Goal: Use online tool/utility: Utilize a website feature to perform a specific function

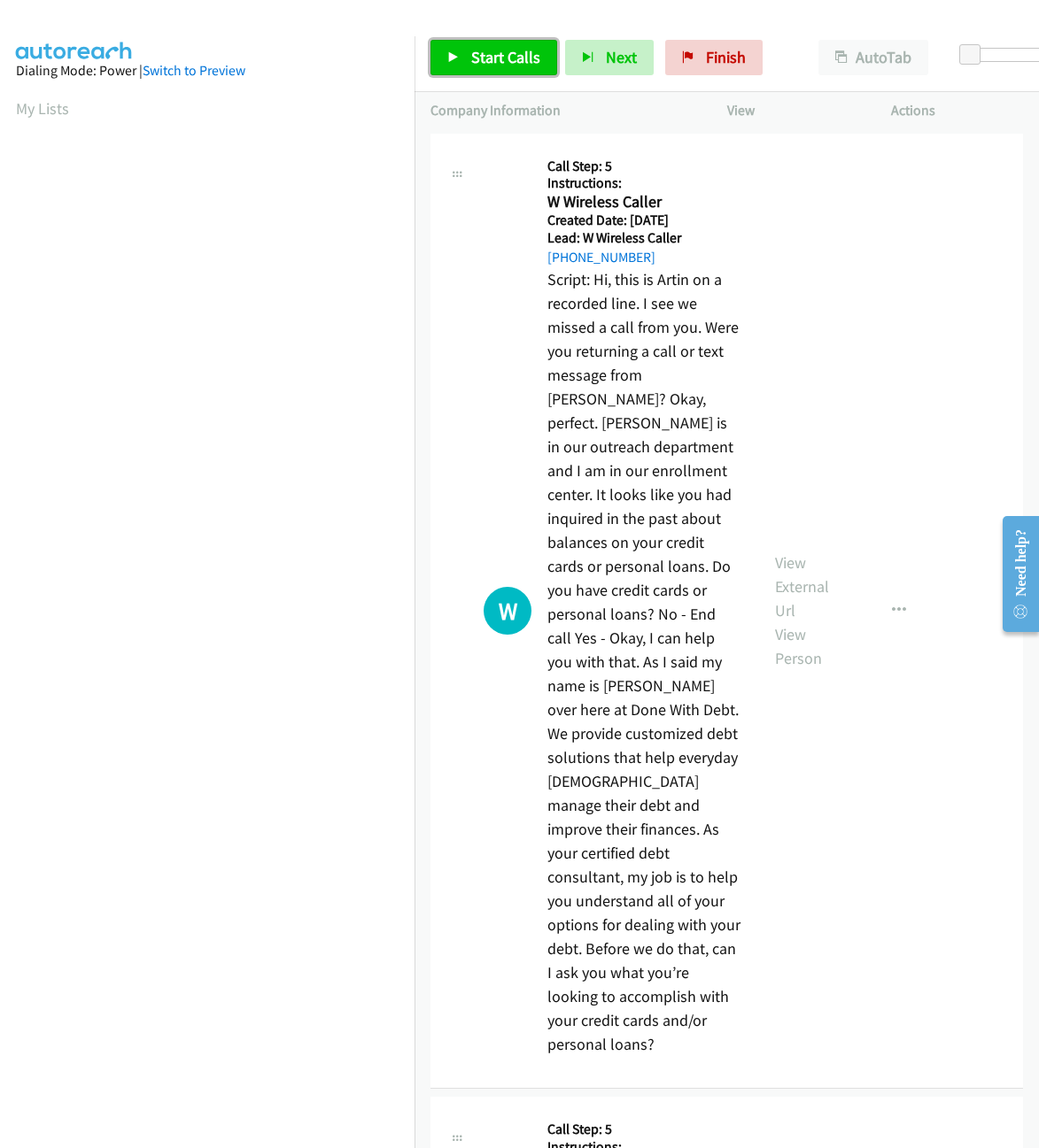
click at [499, 59] on span "Start Calls" at bounding box center [506, 57] width 69 height 20
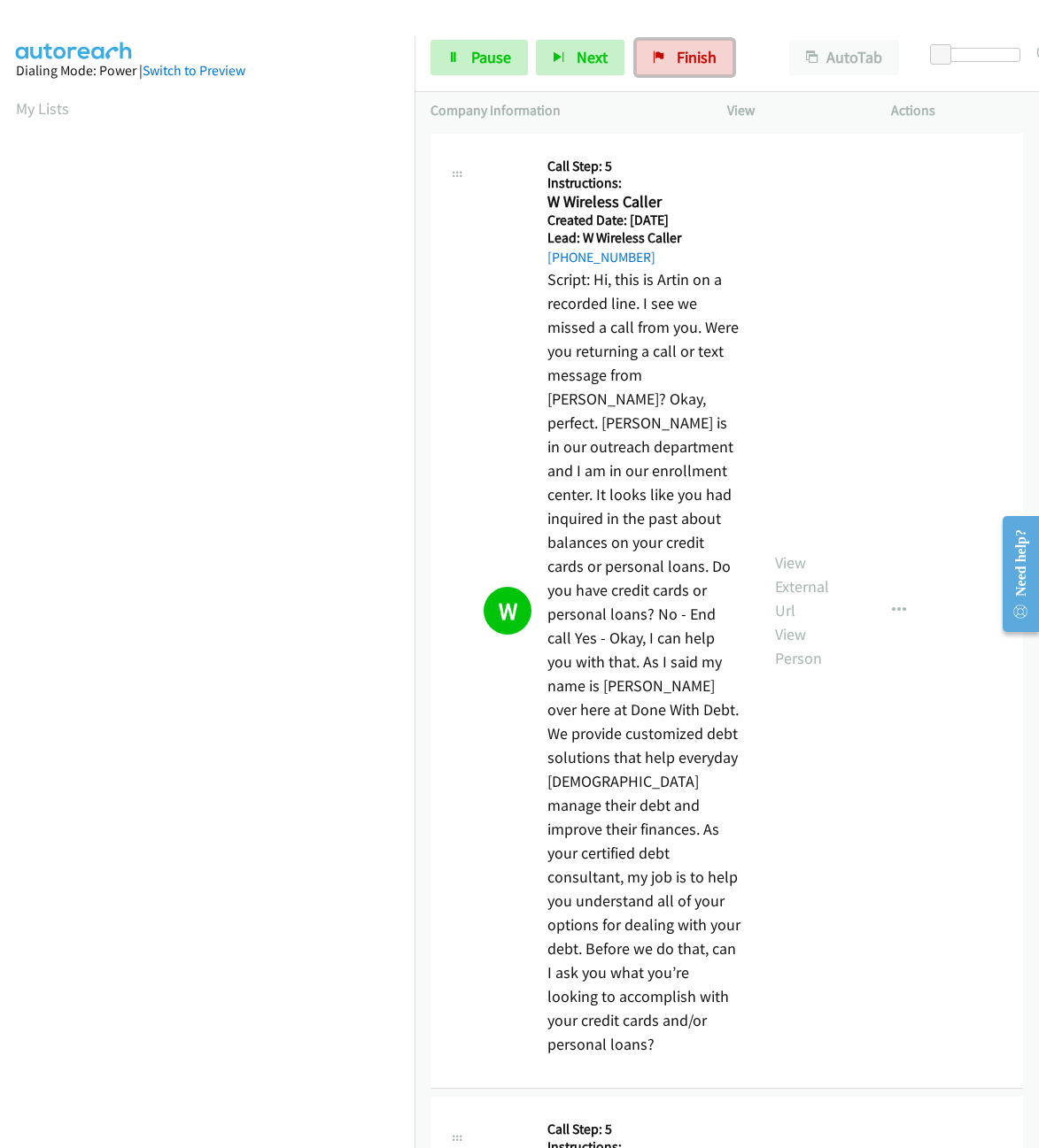
drag, startPoint x: 644, startPoint y: 56, endPoint x: 603, endPoint y: 88, distance: 52.0
click at [645, 56] on link "Finish" at bounding box center [684, 57] width 97 height 35
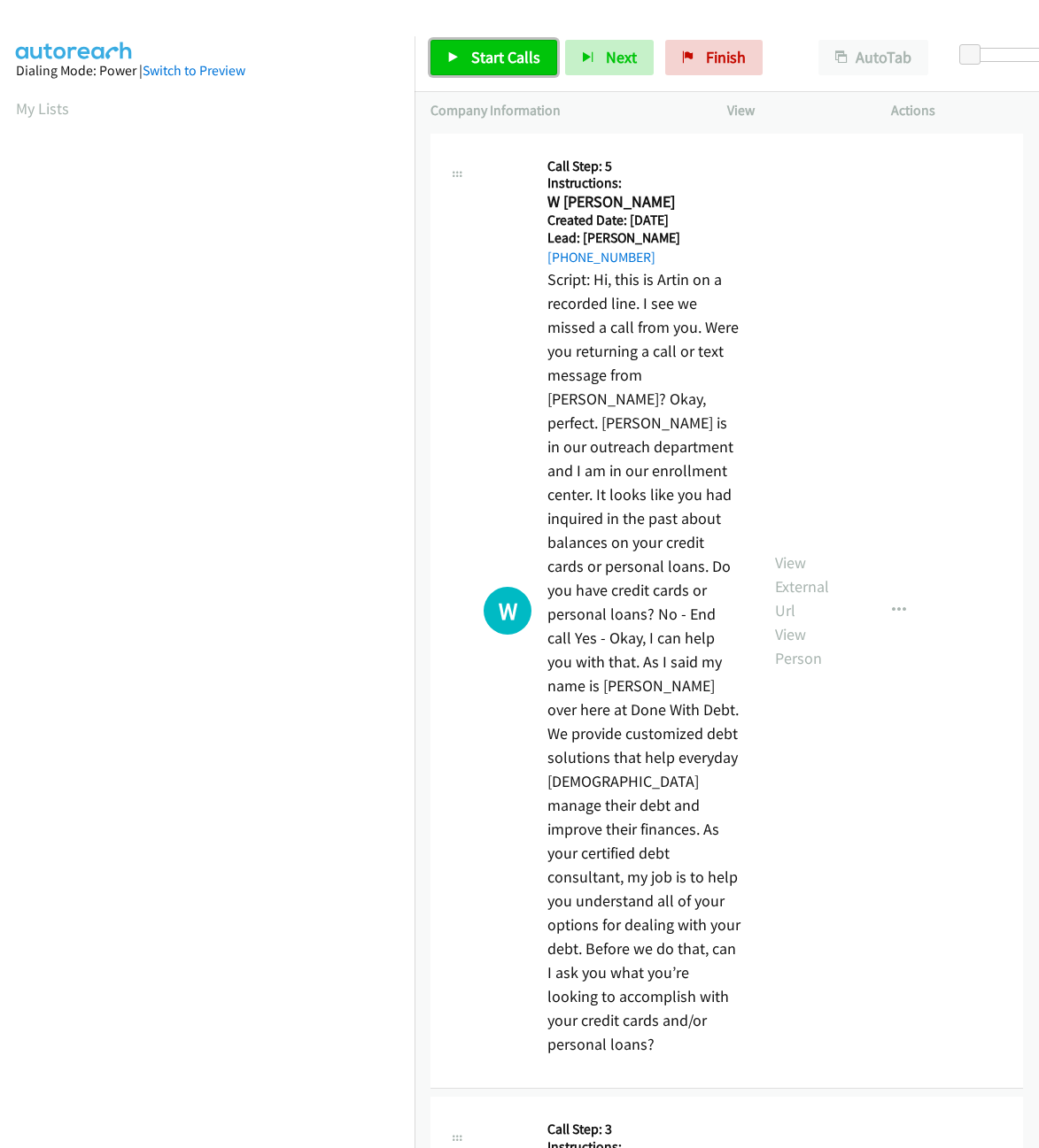
click at [489, 58] on span "Start Calls" at bounding box center [506, 57] width 69 height 20
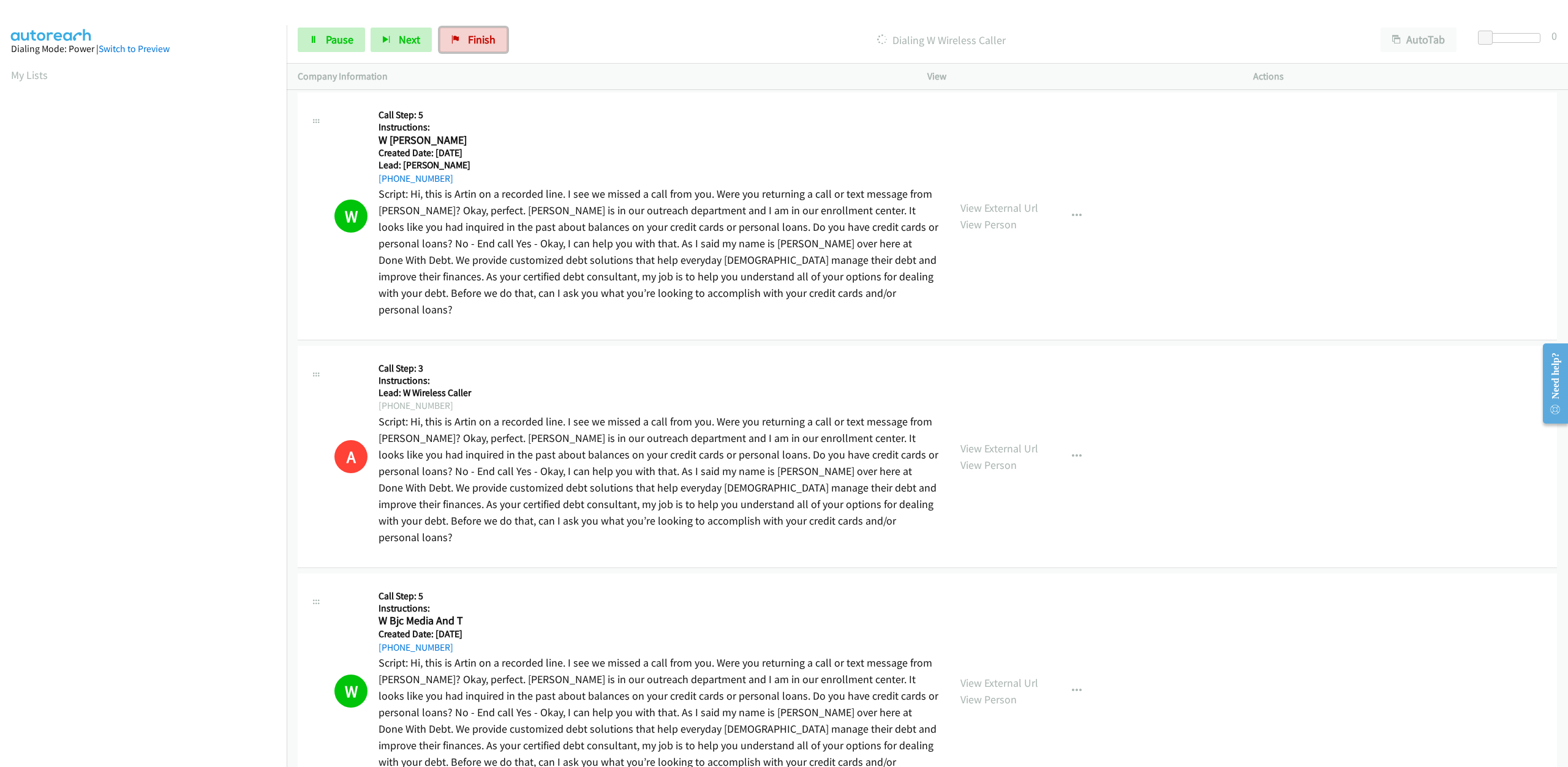
drag, startPoint x: 468, startPoint y: 43, endPoint x: 830, endPoint y: 39, distance: 362.0
click at [468, 43] on span "Finish" at bounding box center [481, 40] width 28 height 14
